Goal: Communication & Community: Answer question/provide support

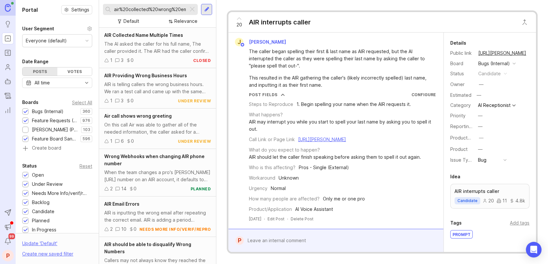
click at [205, 7] on div at bounding box center [206, 10] width 5 height 6
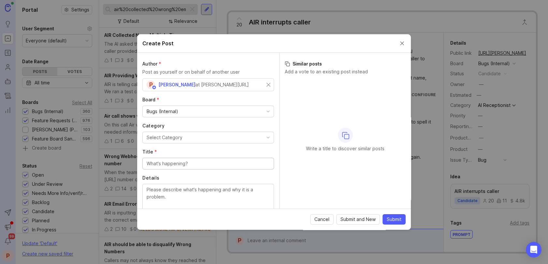
click at [177, 111] on div "Bugs (Internal)" at bounding box center [163, 111] width 32 height 7
click at [400, 44] on button "Close create post modal" at bounding box center [402, 43] width 7 height 7
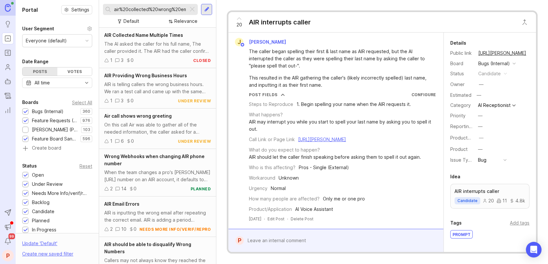
click at [192, 8] on div at bounding box center [192, 9] width 8 height 8
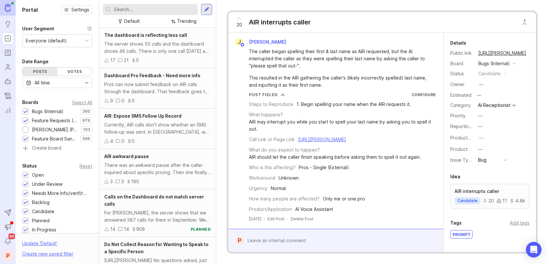
click at [79, 41] on div "Everyone (default)" at bounding box center [56, 41] width 69 height 12
click at [78, 39] on div "Everyone (default)" at bounding box center [56, 41] width 69 height 12
click at [206, 10] on div at bounding box center [206, 10] width 5 height 6
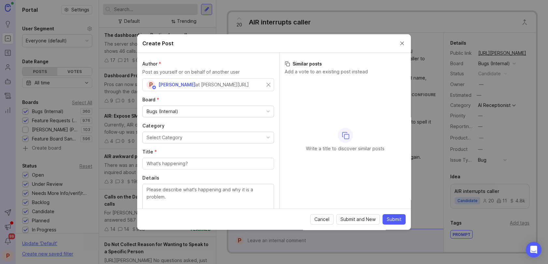
click at [200, 109] on div "Bugs (Internal)" at bounding box center [208, 111] width 131 height 11
click at [261, 108] on div "Feature Requests (Internal)" at bounding box center [208, 111] width 131 height 11
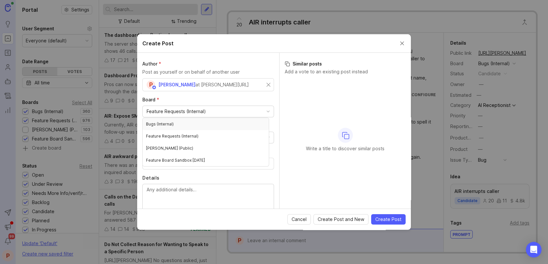
click at [404, 42] on button "Close create post modal" at bounding box center [402, 43] width 7 height 7
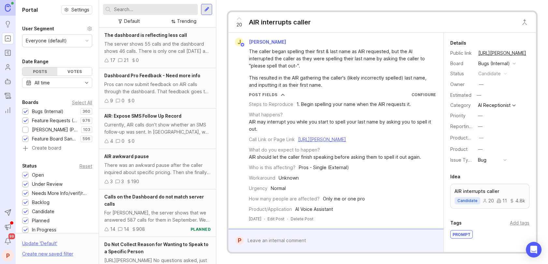
scroll to position [206, 0]
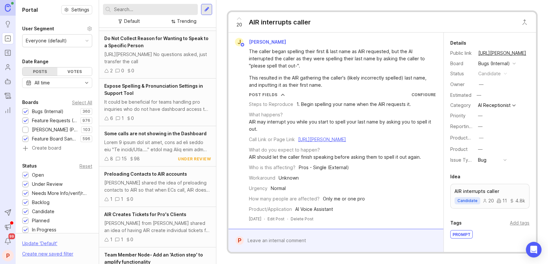
click at [203, 10] on div at bounding box center [206, 9] width 11 height 11
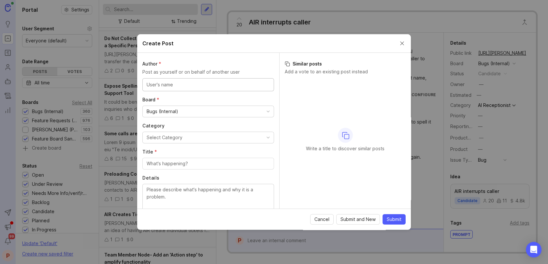
click at [175, 84] on input "text" at bounding box center [208, 84] width 123 height 7
type input "[PERSON_NAME]"
paste input "[EMAIL_ADDRESS][DOMAIN_NAME]"
type input "[EMAIL_ADDRESS][DOMAIN_NAME]"
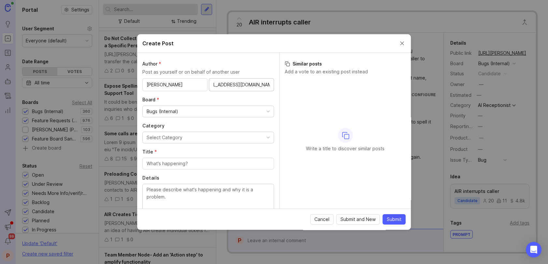
click at [186, 109] on div "Bugs (Internal)" at bounding box center [208, 111] width 131 height 11
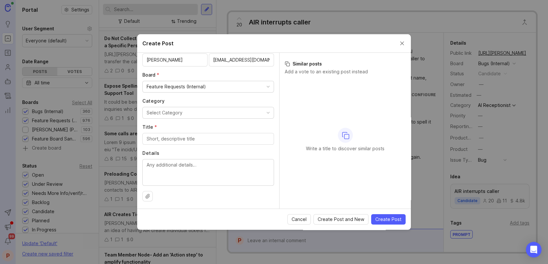
scroll to position [0, 0]
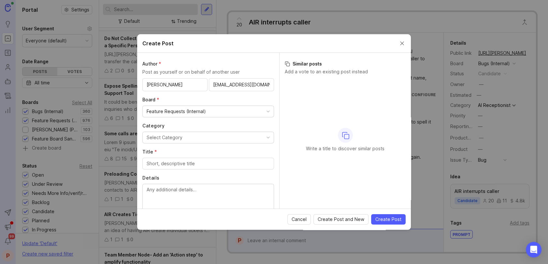
click at [176, 134] on div "Select Category" at bounding box center [165, 137] width 36 height 7
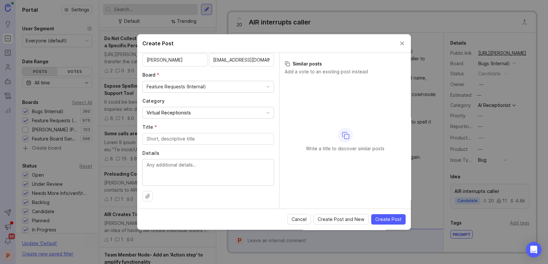
click at [165, 140] on input "Title *" at bounding box center [208, 138] width 123 height 7
paste input "Markate"
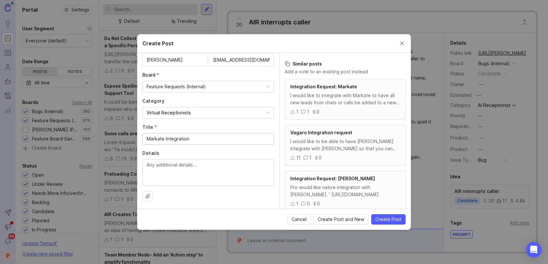
type input "Markate Integration"
click at [344, 87] on span "Integration Request: Markate" at bounding box center [323, 87] width 67 height 6
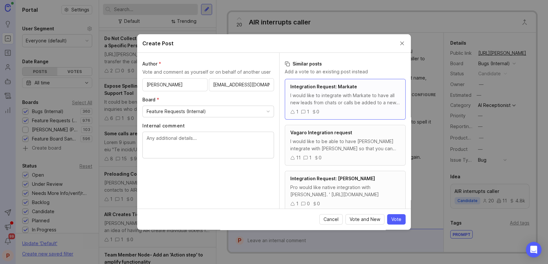
click at [343, 86] on span "Integration Request: Markate" at bounding box center [323, 87] width 67 height 6
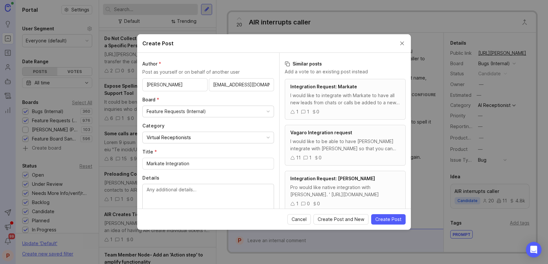
click at [343, 86] on span "Integration Request: Markate" at bounding box center [323, 87] width 67 height 6
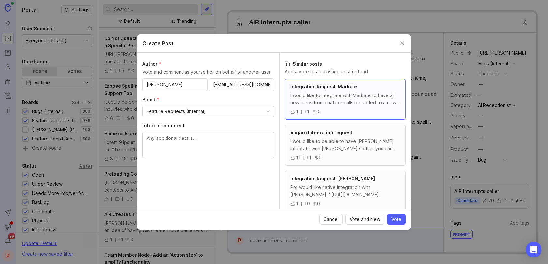
click at [400, 43] on button "Close create post modal" at bounding box center [402, 43] width 7 height 7
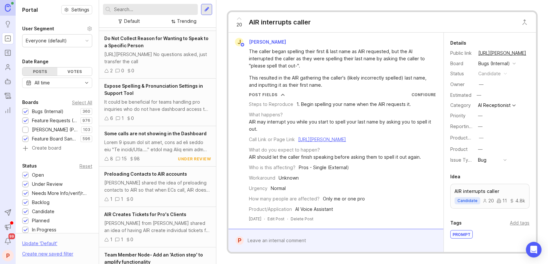
click at [149, 9] on input "text" at bounding box center [154, 9] width 81 height 7
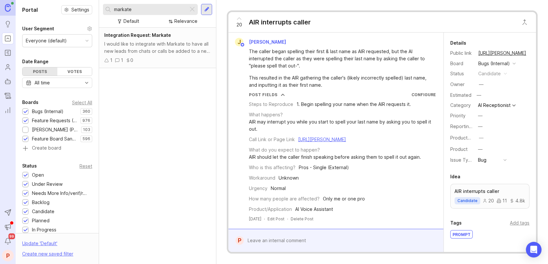
type input "markate"
click at [159, 32] on span "Integration Request: Markate" at bounding box center [137, 35] width 67 height 6
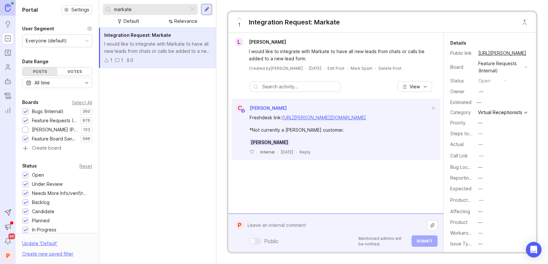
click at [291, 239] on div "Public Mentioned admins will be notified. Submit" at bounding box center [341, 233] width 194 height 28
paste textarea "[URL][PERSON_NAME][DOMAIN_NAME]"
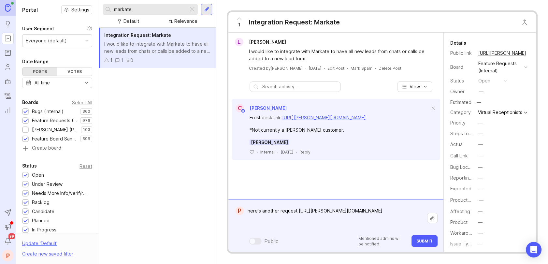
paste textarea "[PERSON_NAME]"
paste textarea "[EMAIL_ADDRESS][DOMAIN_NAME]"
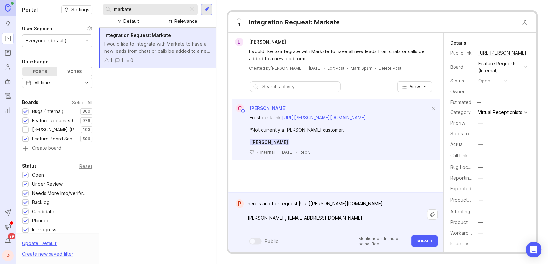
type textarea "here's another request [URL][PERSON_NAME][DOMAIN_NAME] [PERSON_NAME] , [EMAIL_A…"
click at [432, 241] on button "Submit" at bounding box center [425, 240] width 26 height 11
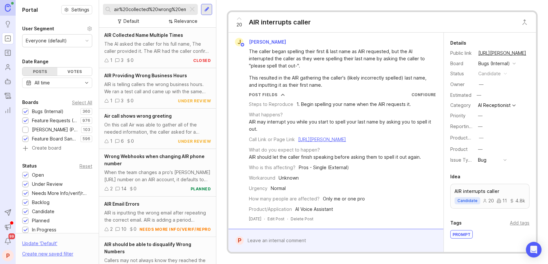
click at [193, 11] on div at bounding box center [192, 9] width 8 height 8
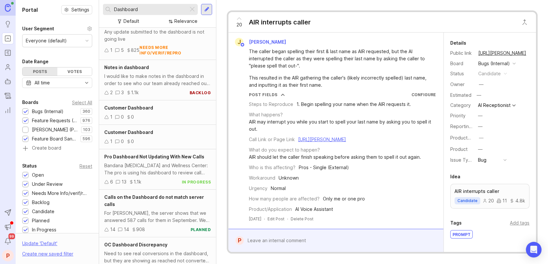
scroll to position [428, 0]
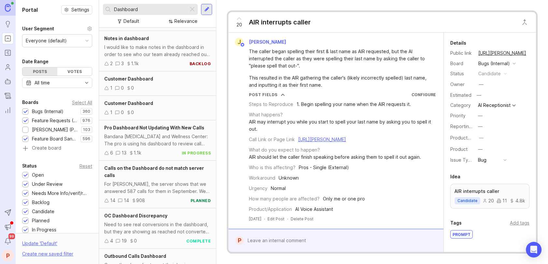
type input "Dashboard"
click at [158, 135] on div "Bandana Chiropractic and Wellness Center: The pro is using his dashboard to rev…" at bounding box center [157, 140] width 107 height 14
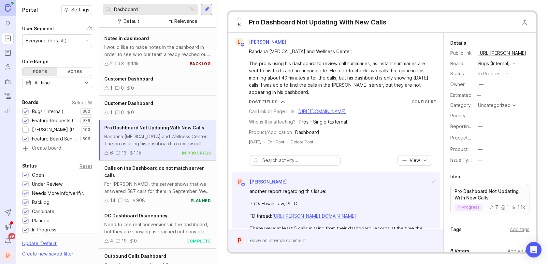
scroll to position [65, 0]
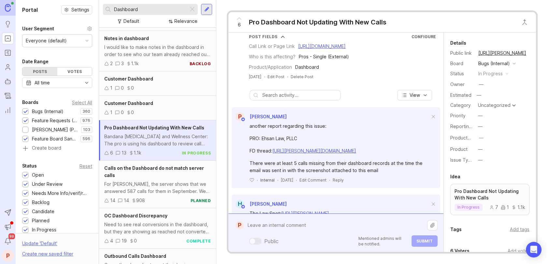
click at [287, 234] on div "Public Mentioned admins will be notified. Submit" at bounding box center [341, 233] width 194 height 28
paste textarea "https://smith.freshdesk.com/a/tickets/1441796"
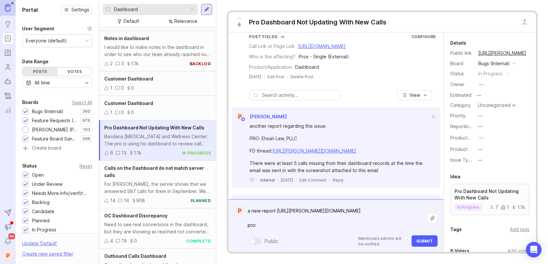
paste textarea "https://agent.smith.ai/pro/company/1665/"
type textarea "a new report https://smith.freshdesk.com/a/tickets/1441796 pro: https://agent.s…"
click at [424, 237] on button "Submit" at bounding box center [425, 240] width 26 height 11
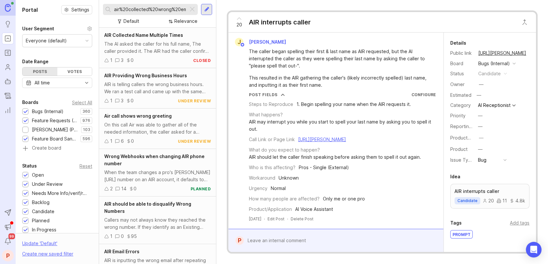
click at [190, 11] on div at bounding box center [192, 9] width 8 height 8
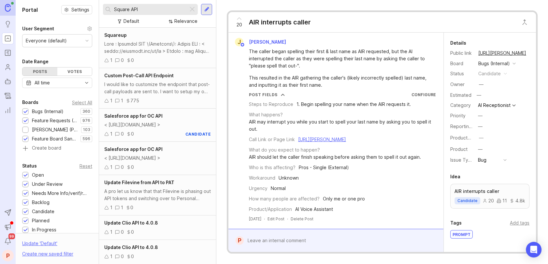
click at [156, 45] on div at bounding box center [157, 47] width 107 height 14
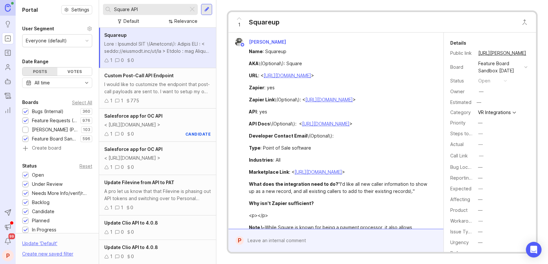
click at [153, 8] on input "Square API" at bounding box center [150, 9] width 72 height 7
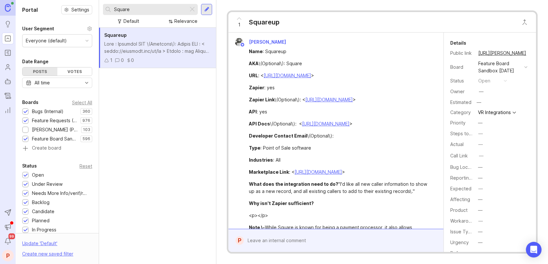
type input "Square"
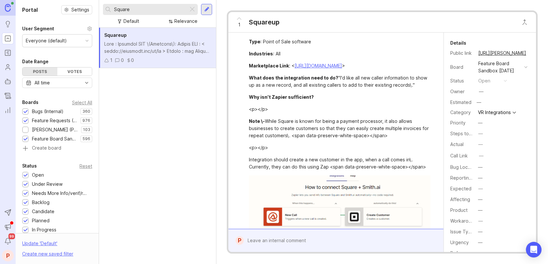
scroll to position [191, 0]
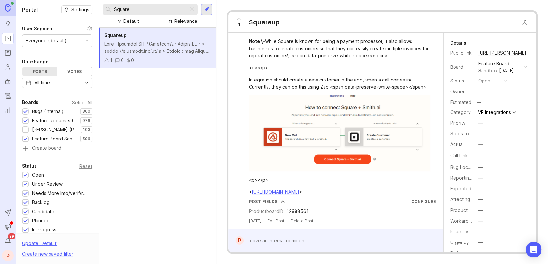
click at [308, 238] on div at bounding box center [341, 240] width 194 height 12
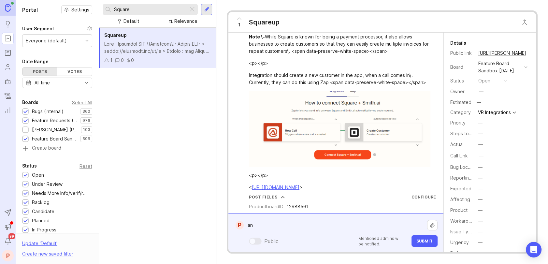
type textarea "a"
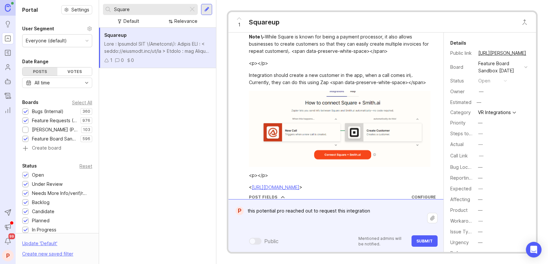
click at [298, 225] on textarea "this potential pro reached out to request this integration" at bounding box center [336, 218] width 184 height 27
click at [275, 222] on textarea "this potential pro reached out to request this integration" at bounding box center [336, 218] width 184 height 27
paste textarea "https://smith.freshdesk.com/a/tickets/1441898"
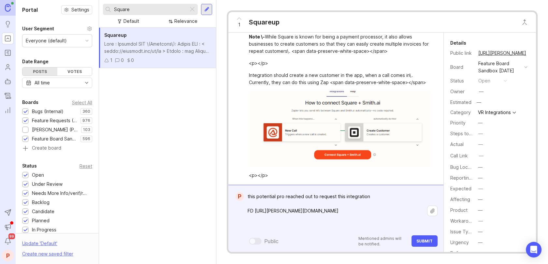
paste textarea "Anush Zeytunstyan"
paste textarea "anushzeytuntsyan@gmail.com"
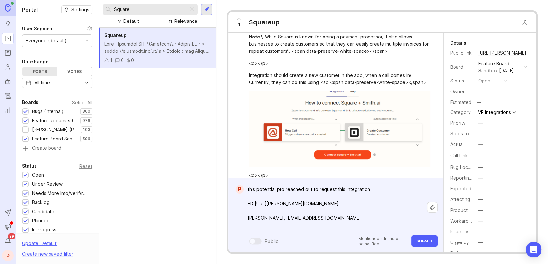
type textarea "this potential pro reached out to request this integration FD https://smith.fre…"
click at [419, 239] on span "Submit" at bounding box center [425, 241] width 16 height 5
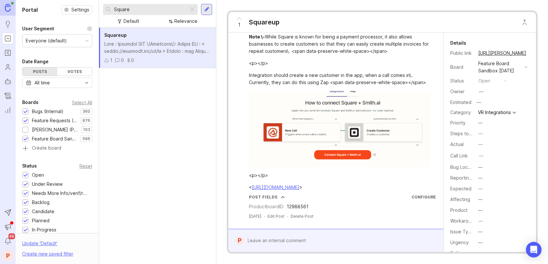
scroll to position [285, 0]
